Goal: Find contact information: Find contact information

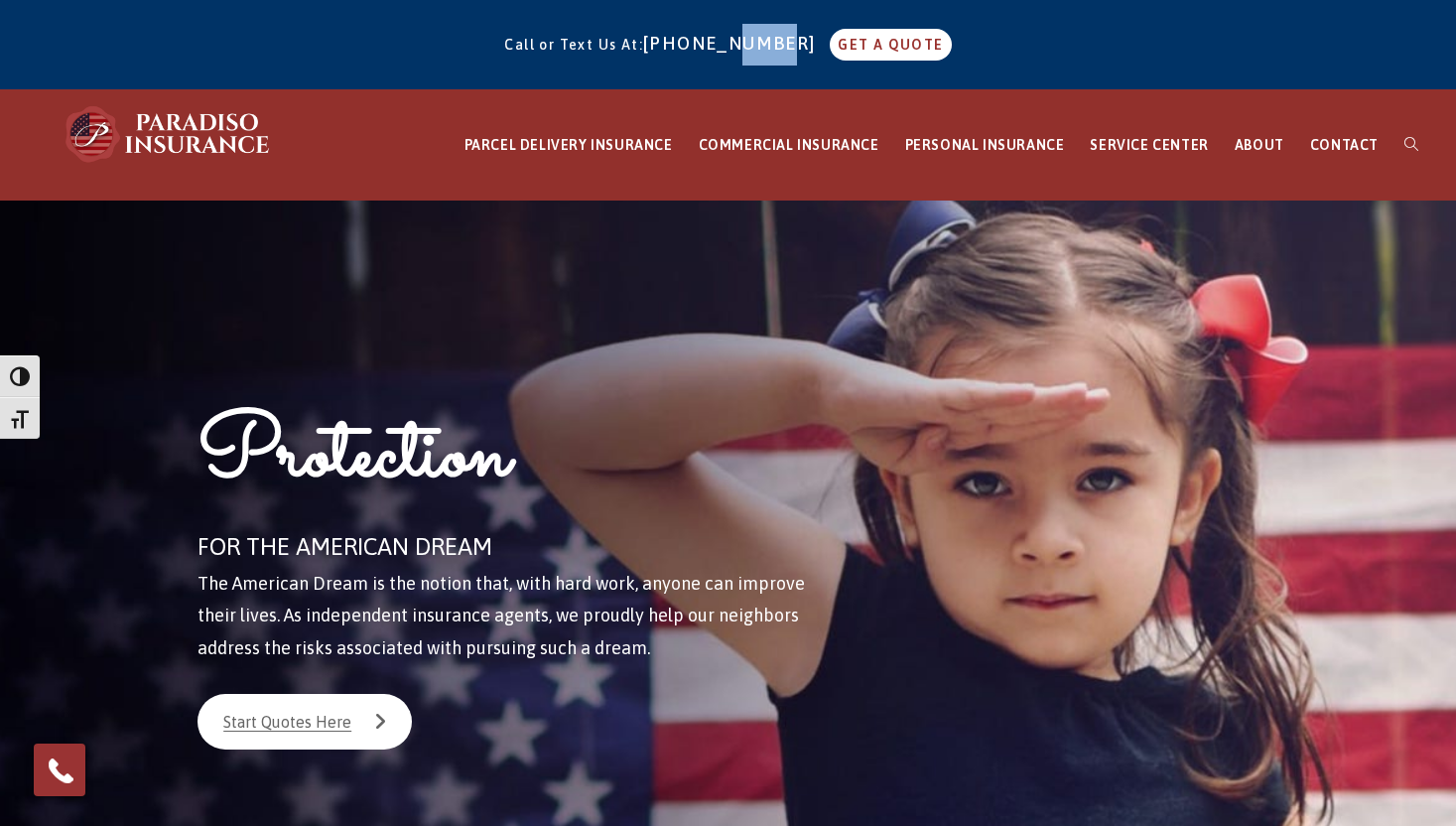
drag, startPoint x: 806, startPoint y: 44, endPoint x: 753, endPoint y: 46, distance: 53.0
click at [753, 46] on span "Call or Text Us At: 860-684-5270 GET A QUOTE" at bounding box center [728, 45] width 447 height 16
copy link "5270"
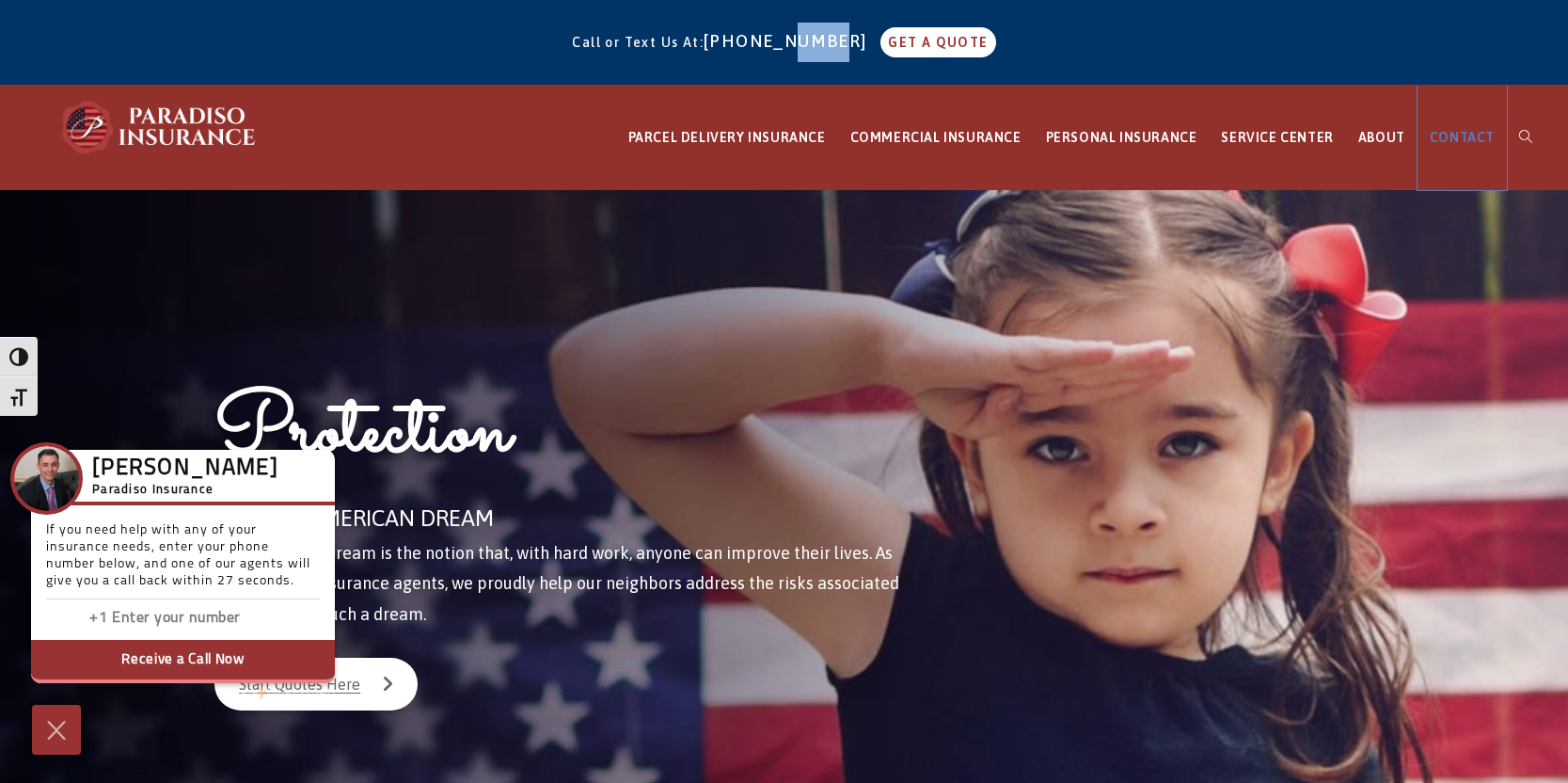
click at [1379, 133] on span "CONTACT" at bounding box center [1462, 137] width 65 height 15
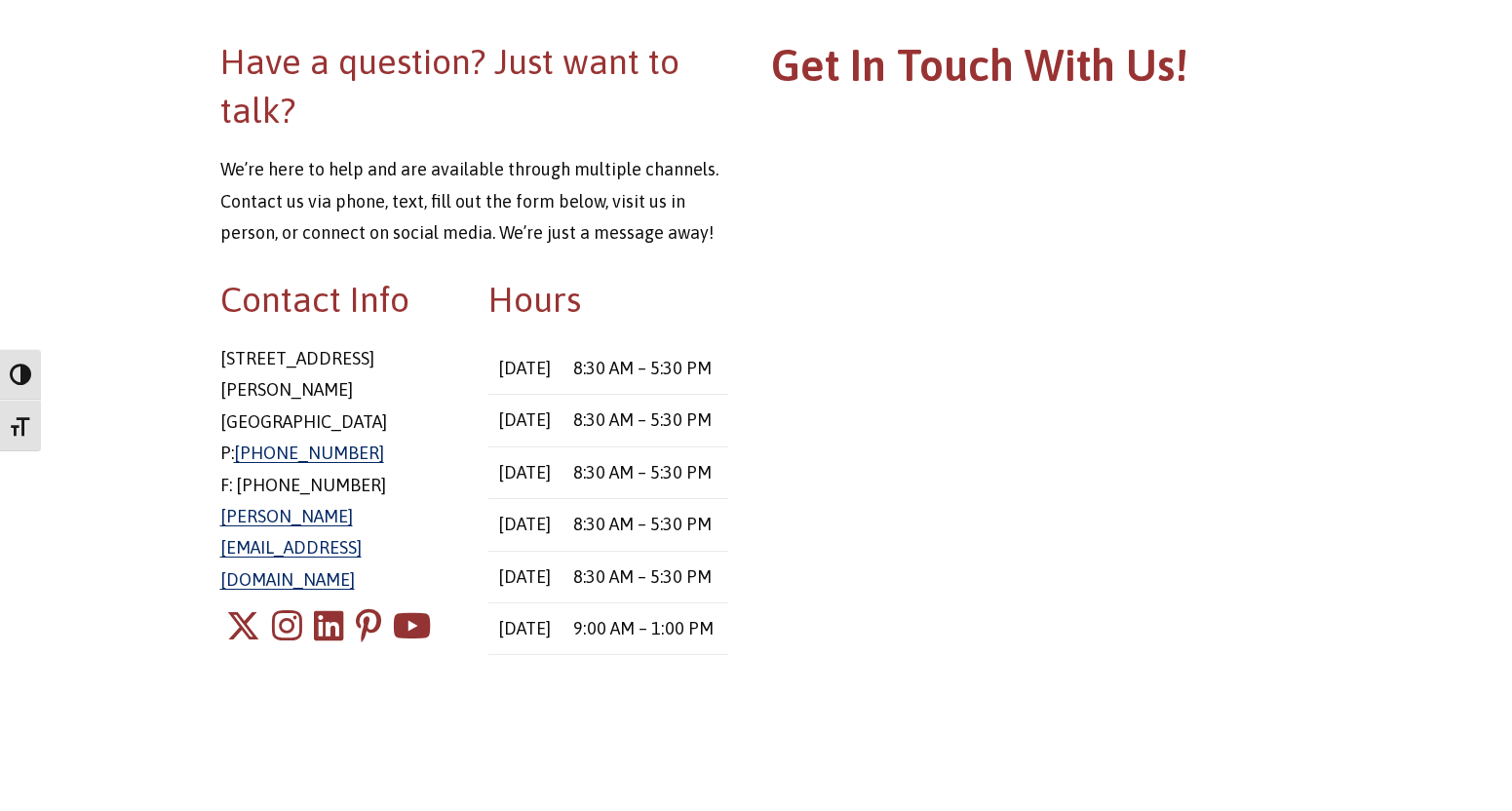
scroll to position [290, 0]
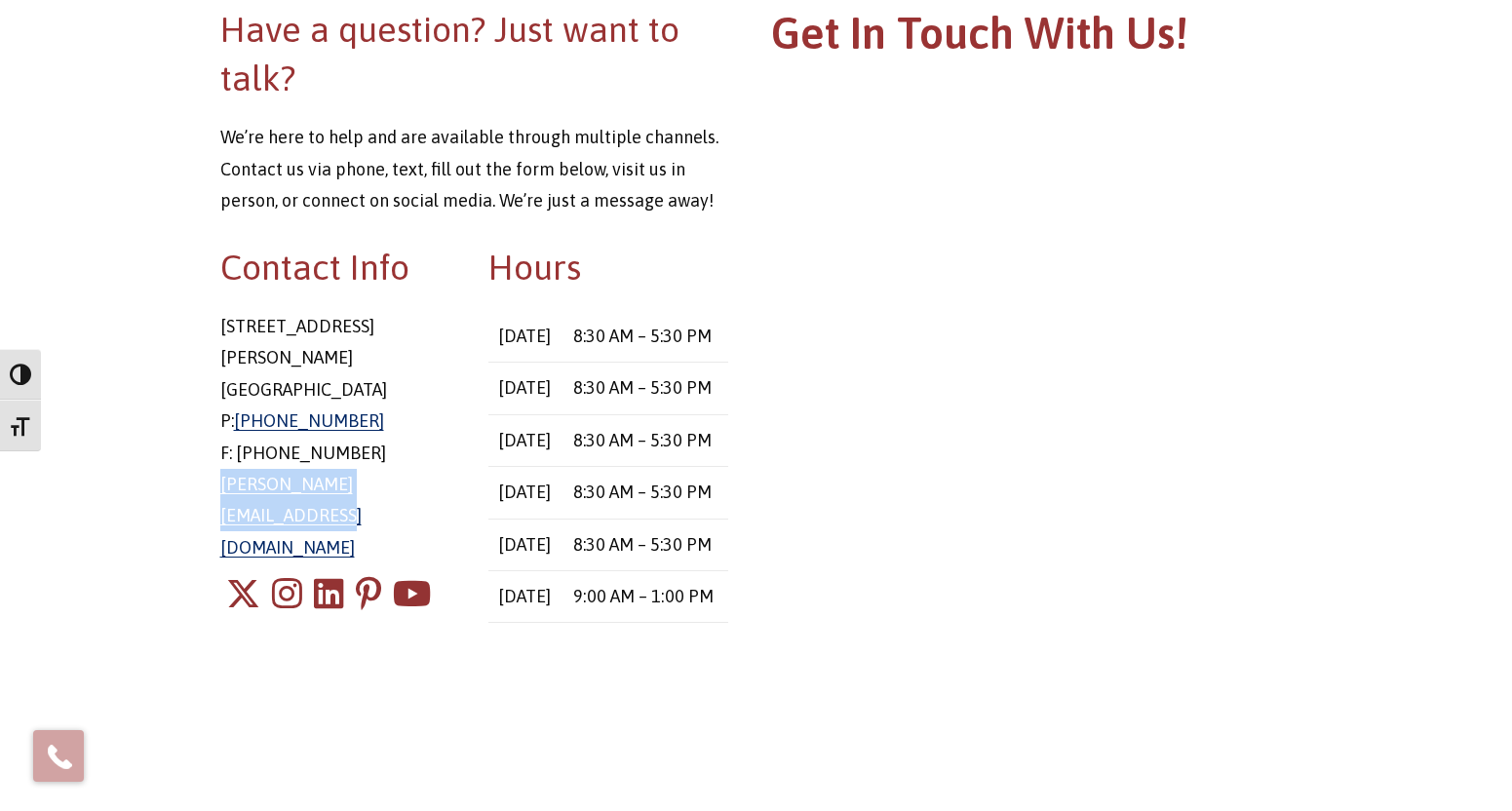
drag, startPoint x: 466, startPoint y: 453, endPoint x: 216, endPoint y: 453, distance: 250.0
click at [216, 453] on div "Contact Info [STREET_ADDRESS][PERSON_NAME] P: [PHONE_NUMBER] F: [PHONE_NUMBER] …" at bounding box center [340, 453] width 269 height 422
copy link "[PERSON_NAME][EMAIL_ADDRESS][DOMAIN_NAME]"
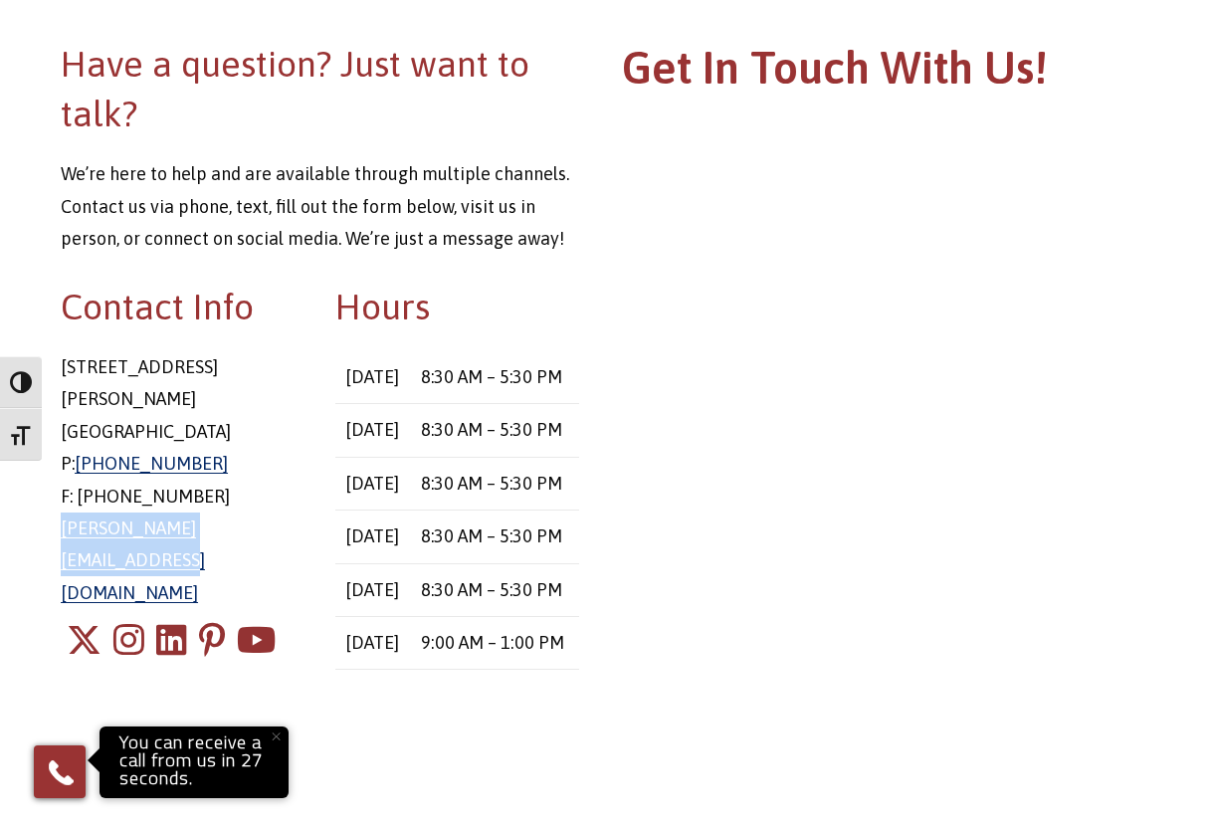
scroll to position [0, 0]
